Goal: Transaction & Acquisition: Purchase product/service

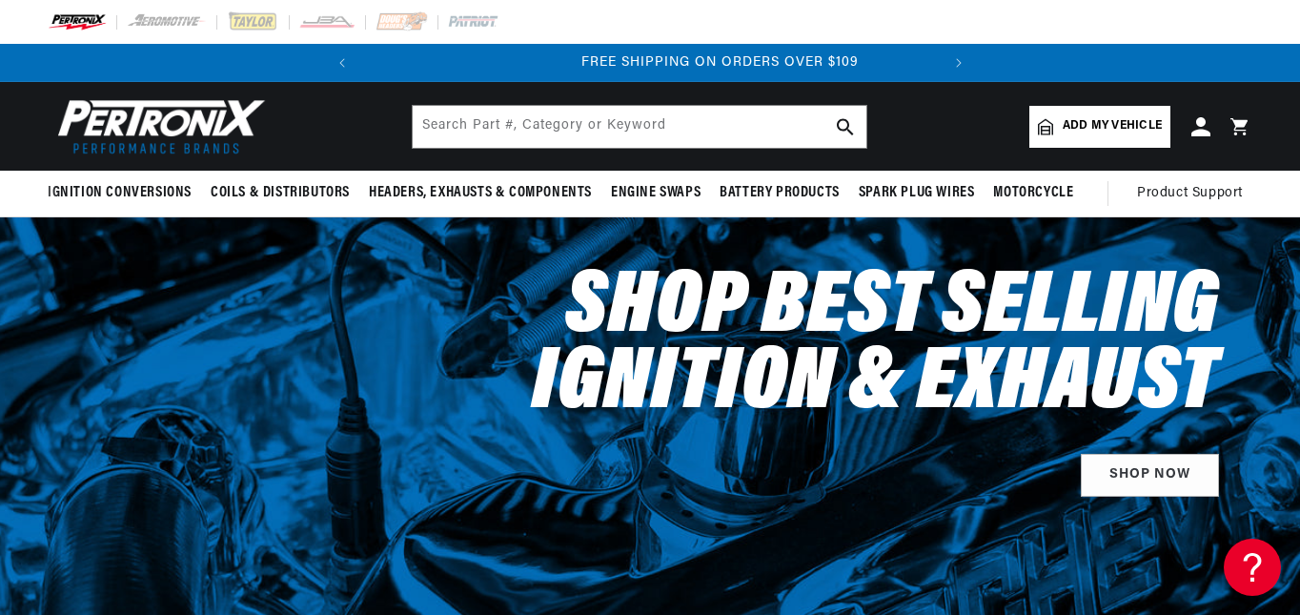
scroll to position [0, 578]
click at [1242, 102] on header "BETTER SEARCH RESULTS Add your vehicle's year, make, and model to find parts be…" at bounding box center [650, 126] width 1300 height 89
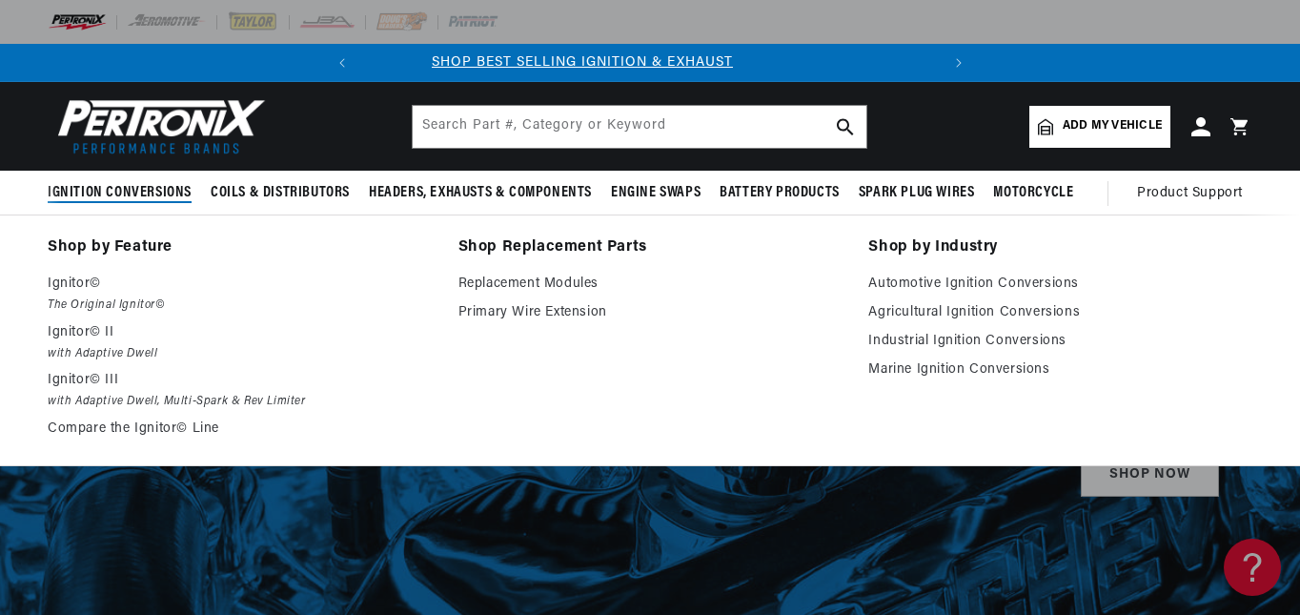
scroll to position [0, 0]
click at [921, 278] on link "Automotive Ignition Conversions" at bounding box center [1061, 284] width 384 height 23
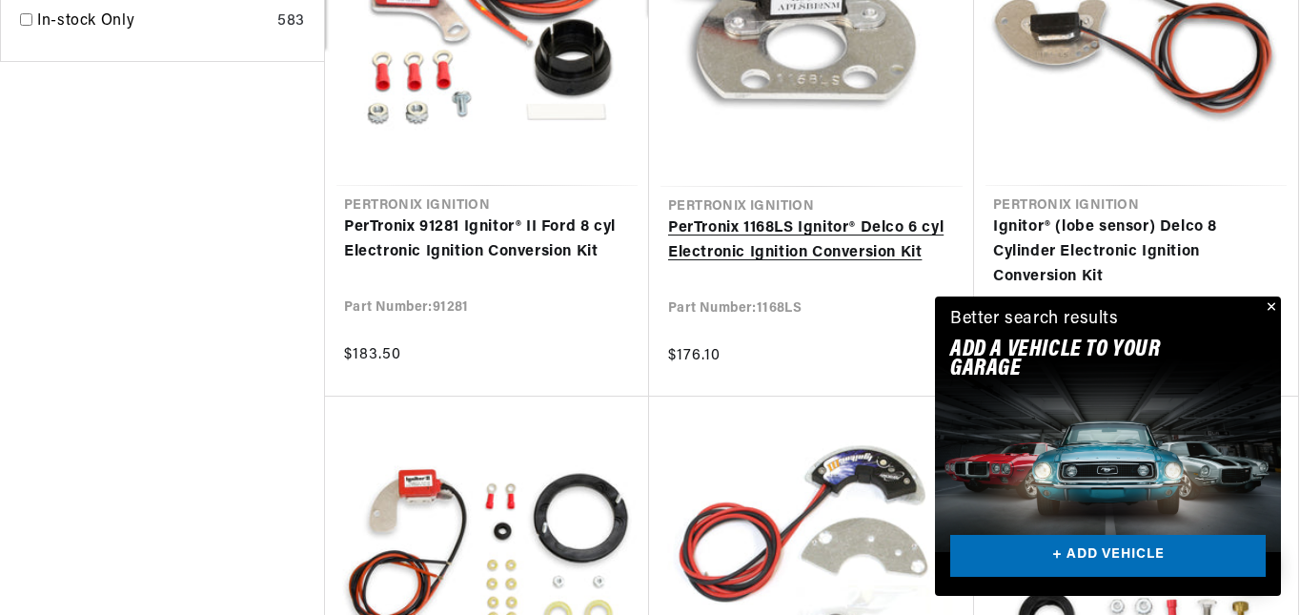
scroll to position [0, 578]
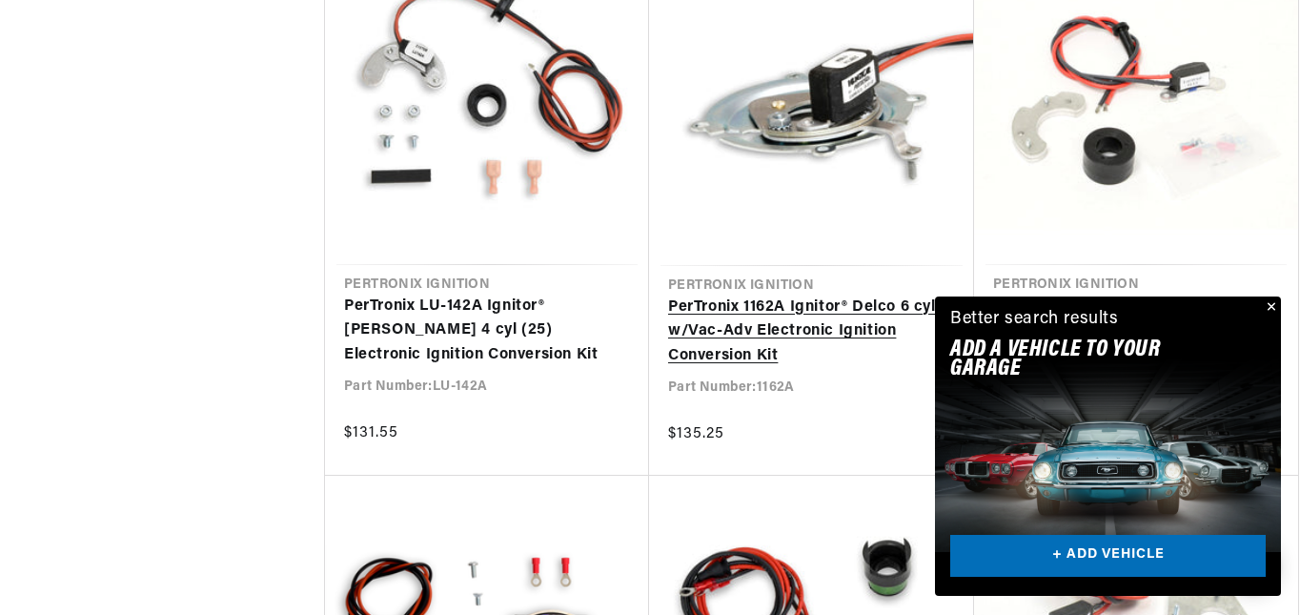
click at [739, 327] on link "PerTronix 1162A Ignitor® Delco 6 cyl w/Vac-Adv Electronic Ignition Conversion K…" at bounding box center [811, 332] width 287 height 73
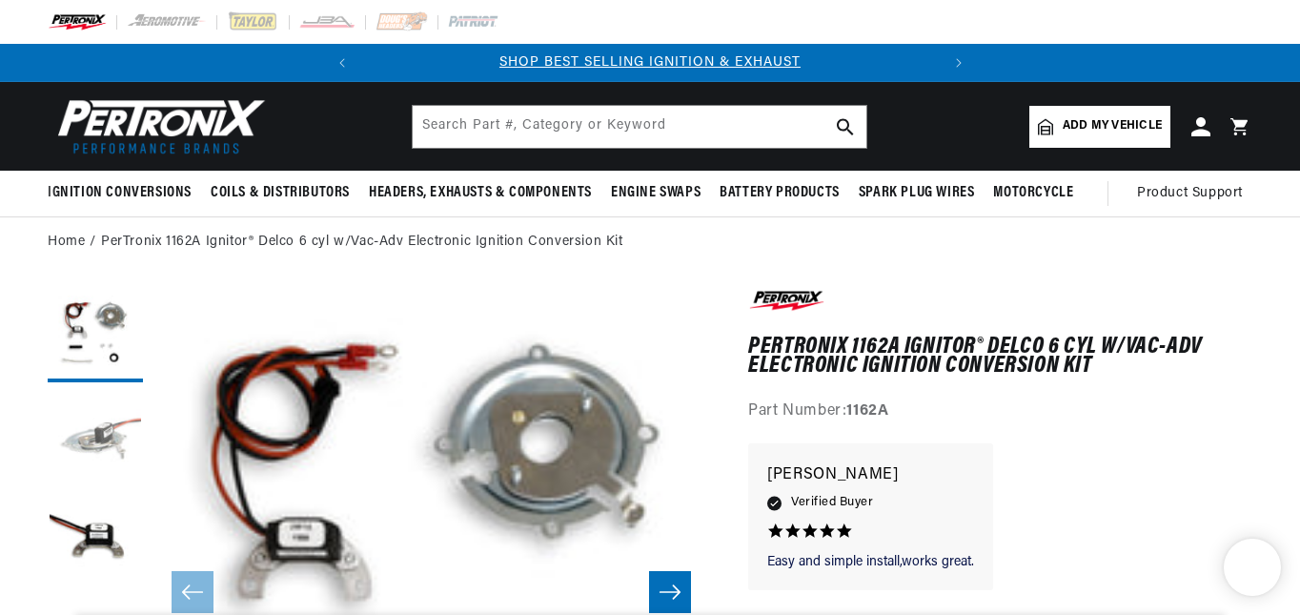
click at [108, 438] on button "Load image 2 in gallery view" at bounding box center [95, 439] width 95 height 95
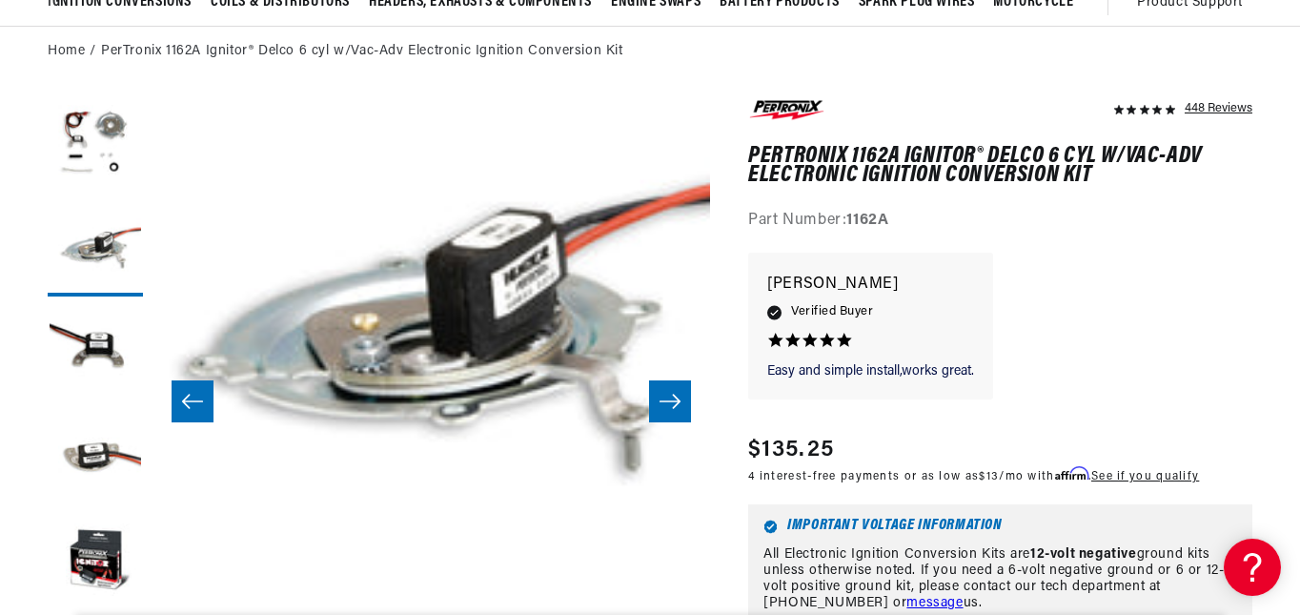
scroll to position [0, 578]
click at [92, 458] on button "Load image 4 in gallery view" at bounding box center [95, 458] width 95 height 95
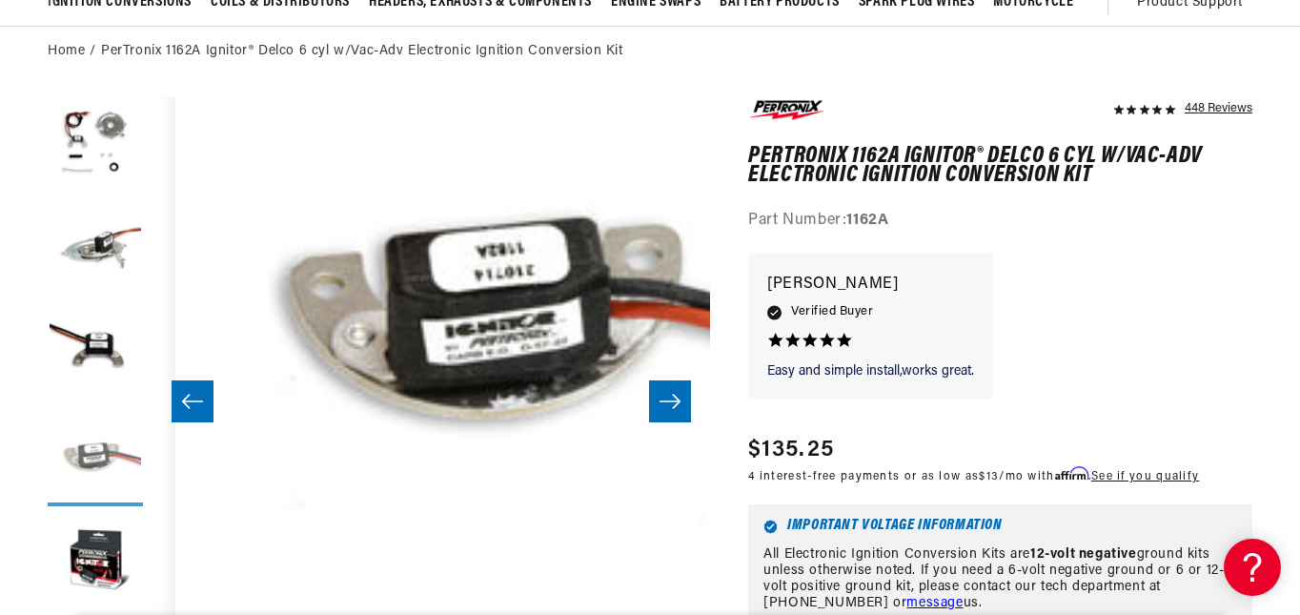
scroll to position [56, 1674]
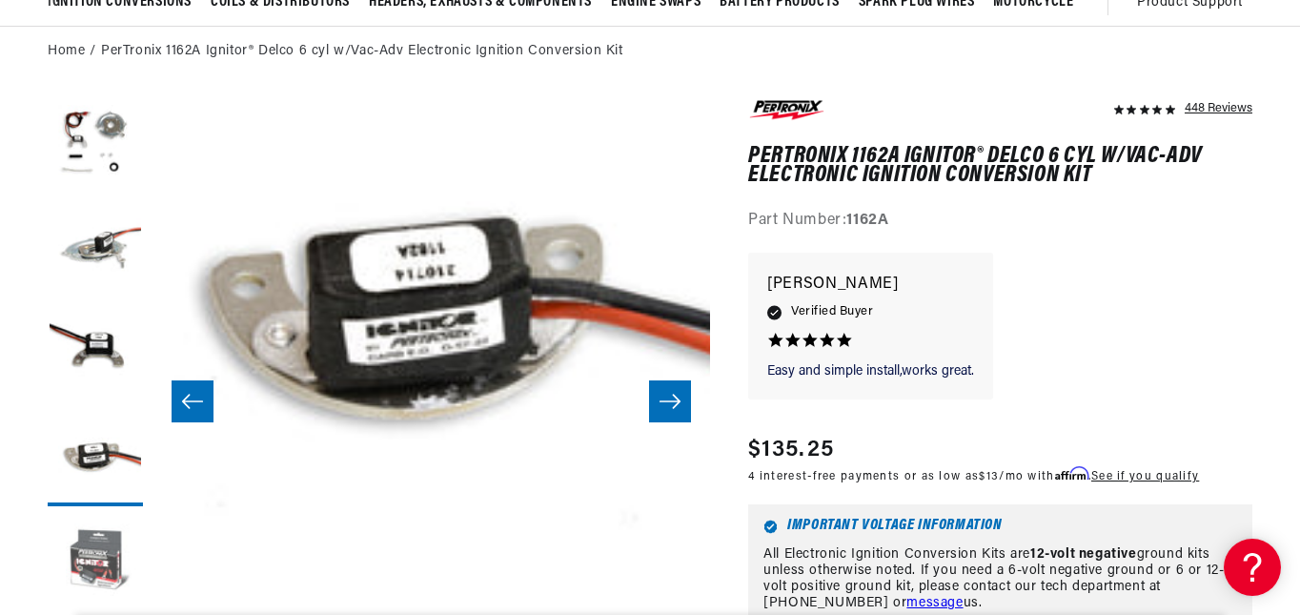
click at [95, 560] on button "Load image 5 in gallery view" at bounding box center [95, 563] width 95 height 95
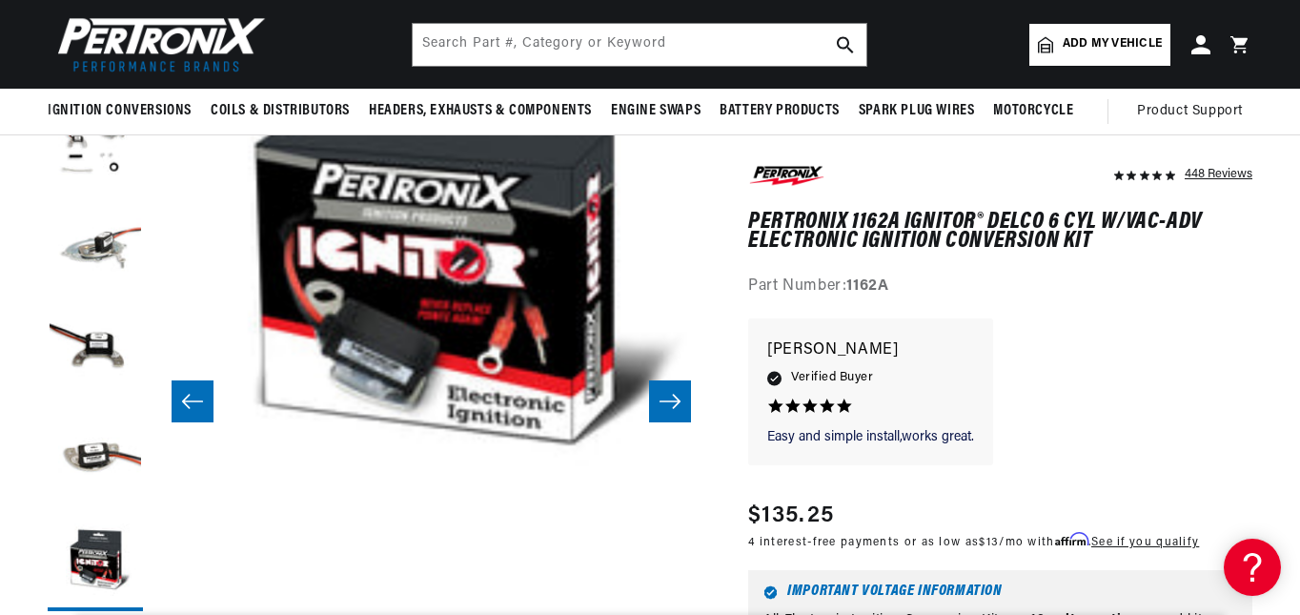
scroll to position [0, 0]
